Goal: Task Accomplishment & Management: Manage account settings

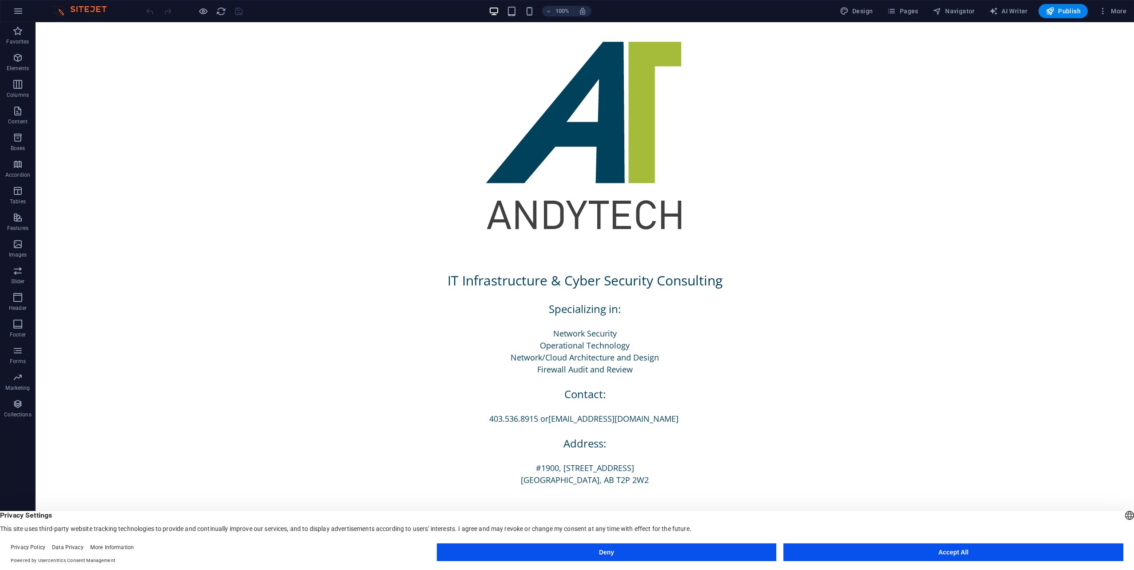
click at [949, 553] on button "Accept All" at bounding box center [953, 553] width 340 height 18
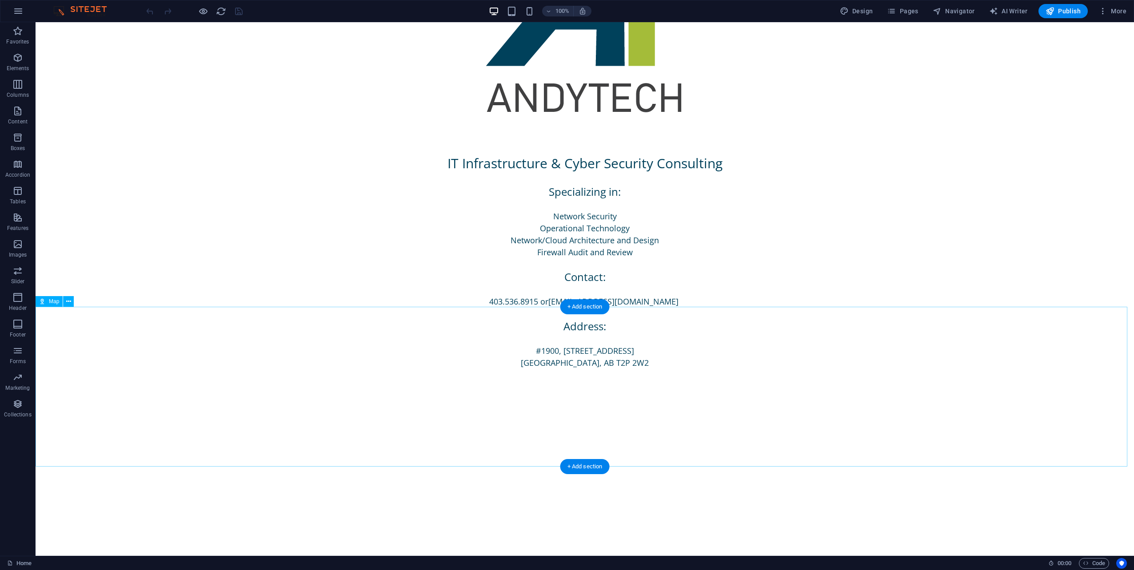
scroll to position [222, 0]
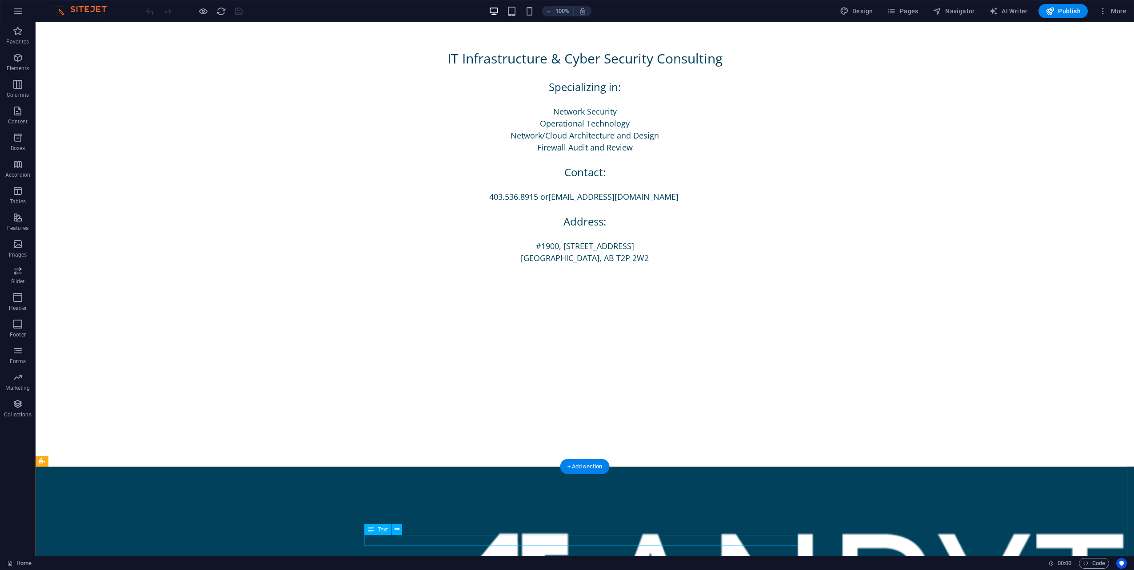
drag, startPoint x: 562, startPoint y: 541, endPoint x: 195, endPoint y: 519, distance: 368.0
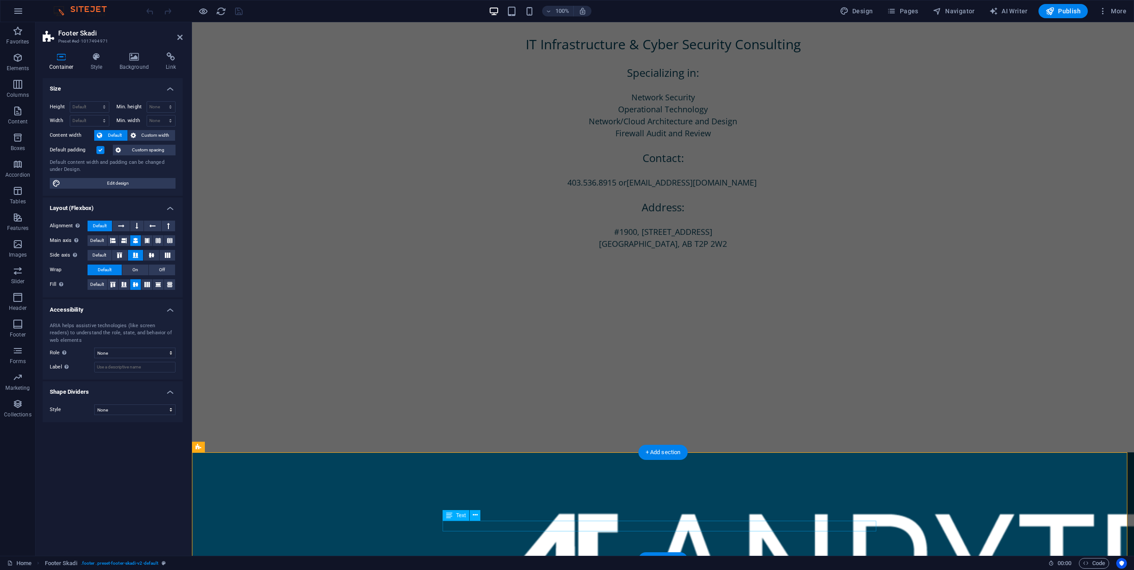
drag, startPoint x: 580, startPoint y: 526, endPoint x: 549, endPoint y: 515, distance: 32.5
click at [462, 473] on div "[EMAIL_ADDRESS][DOMAIN_NAME] | Legal Notice | Privacy Policy" at bounding box center [663, 573] width 942 height 240
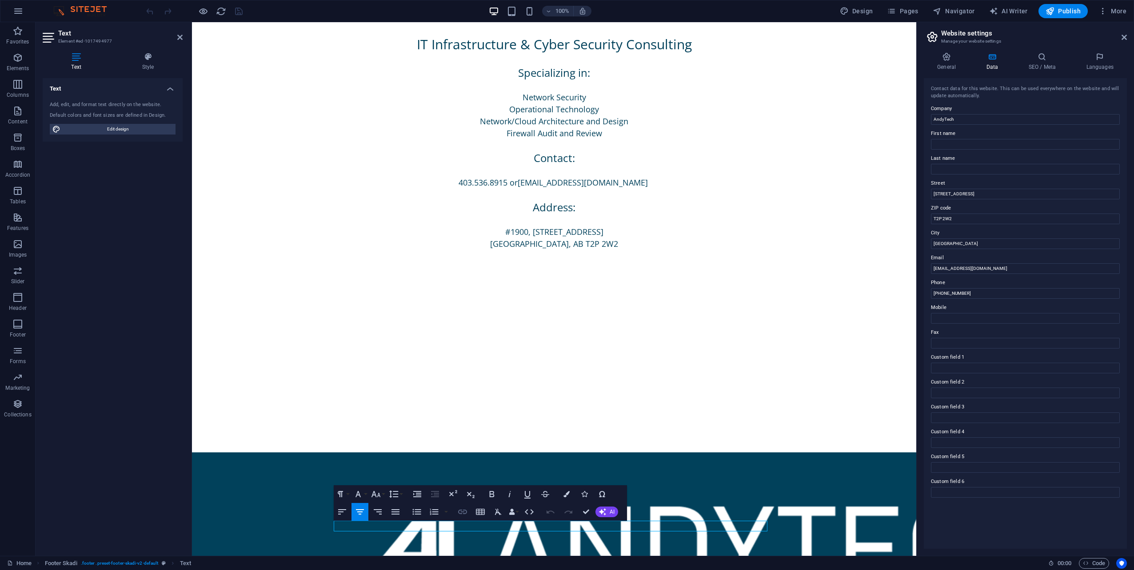
click at [466, 511] on icon "button" at bounding box center [462, 512] width 9 height 4
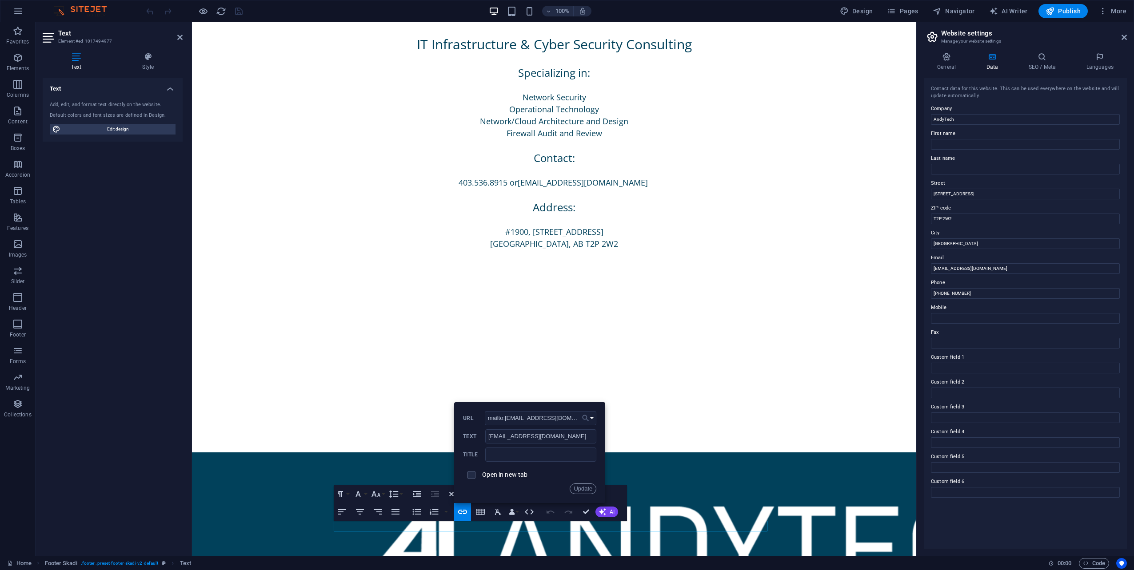
drag, startPoint x: 549, startPoint y: 419, endPoint x: 586, endPoint y: 423, distance: 37.5
click at [579, 422] on div "Back Choose Link Home Legal Notice Privacy Choose file ... mailto:[EMAIL_ADDRES…" at bounding box center [529, 452] width 151 height 101
type input "mailto:[EMAIL_ADDRESS][DOMAIN_NAME]"
click at [573, 434] on input "[EMAIL_ADDRESS][DOMAIN_NAME]" at bounding box center [540, 437] width 111 height 14
type input "[EMAIL_ADDRESS][DOMAIN_NAME]"
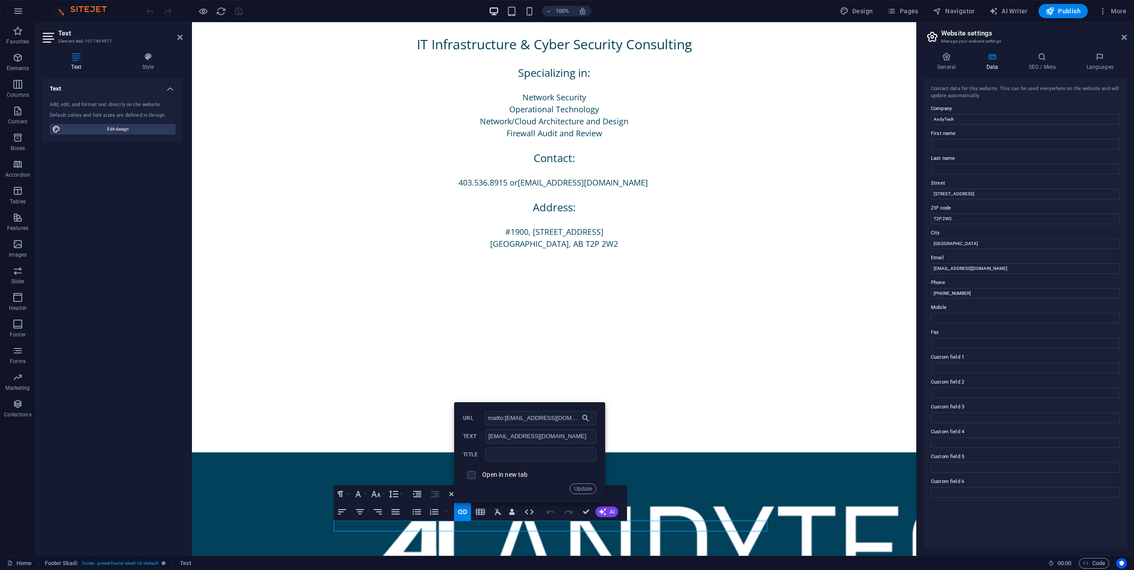
click at [590, 491] on button "Update" at bounding box center [583, 489] width 27 height 11
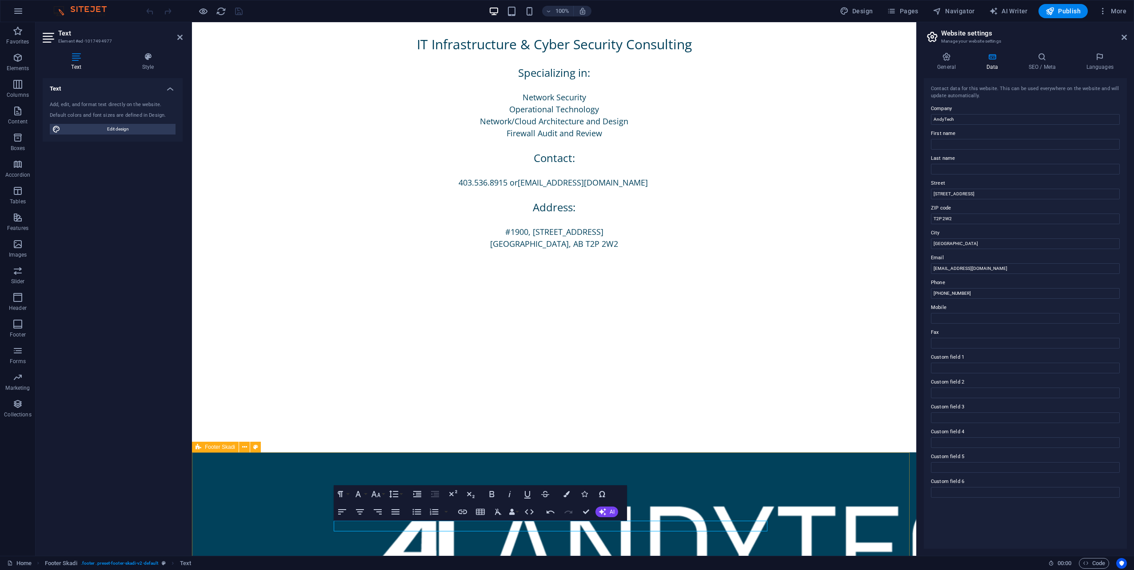
click at [709, 502] on div "[EMAIL_ADDRESS][DOMAIN_NAME] | Legal Notice | Privacy Policy" at bounding box center [554, 553] width 724 height 200
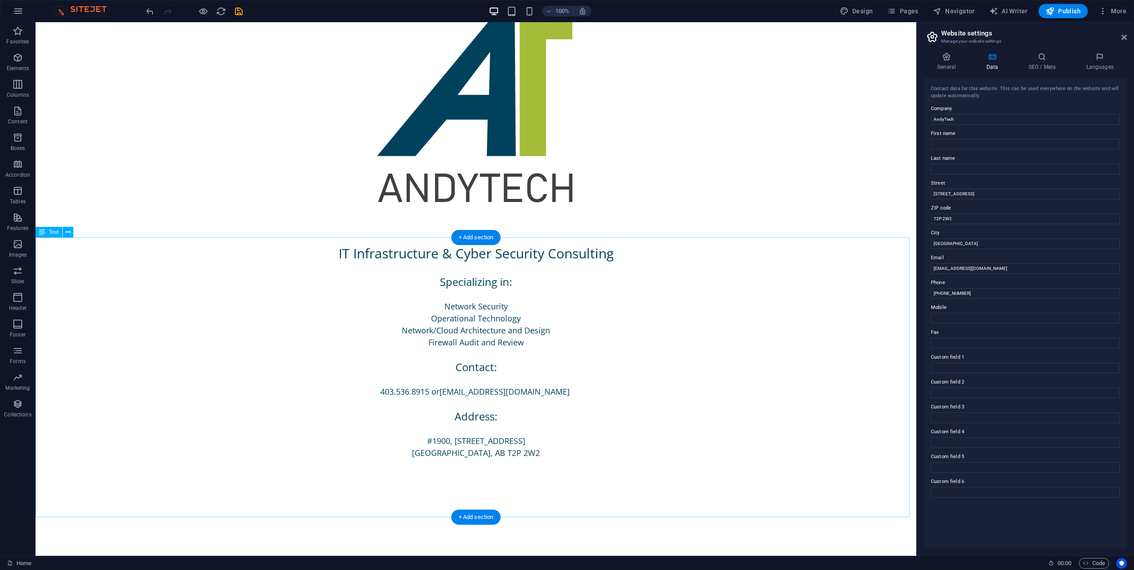
scroll to position [0, 0]
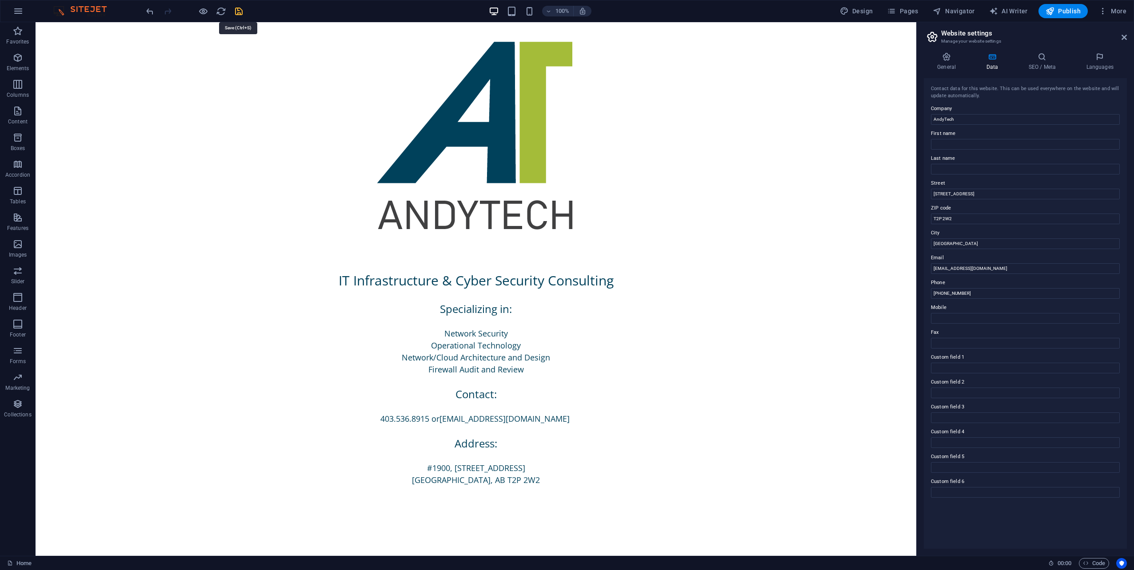
click at [240, 8] on icon "save" at bounding box center [239, 11] width 10 height 10
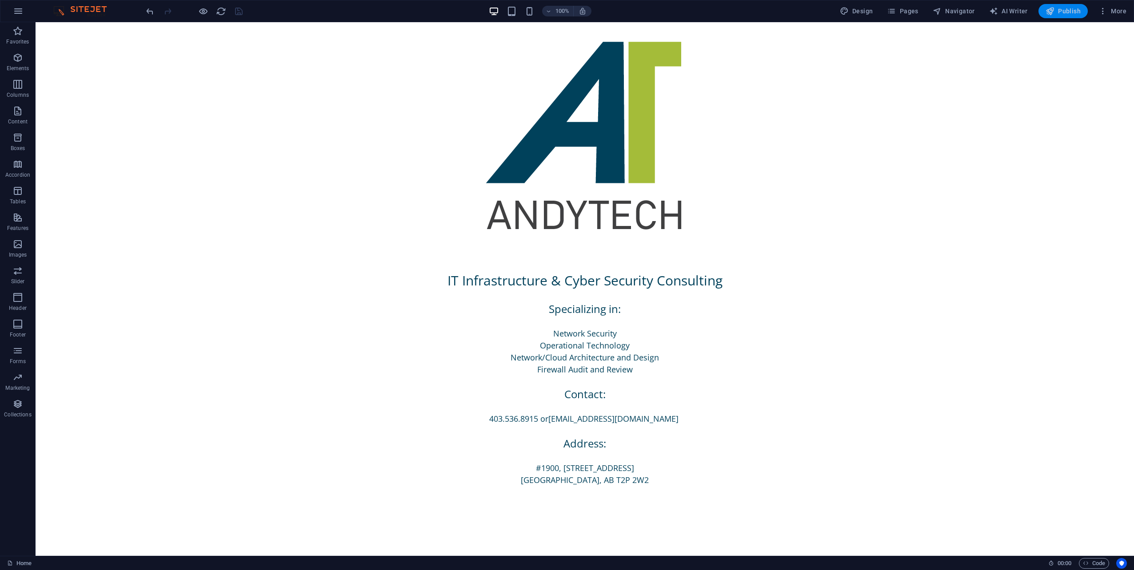
click at [1068, 12] on span "Publish" at bounding box center [1062, 11] width 35 height 9
